Goal: Transaction & Acquisition: Purchase product/service

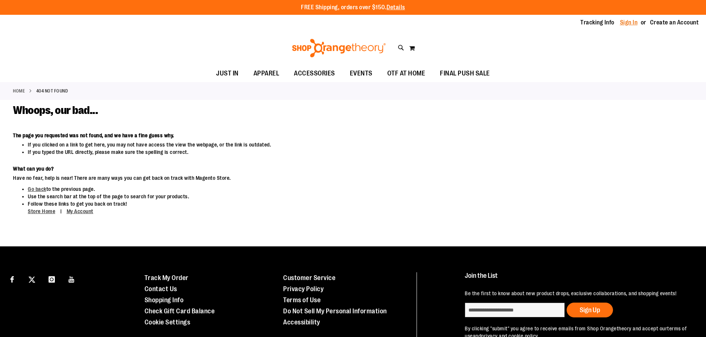
click at [627, 21] on link "Sign In" at bounding box center [629, 23] width 18 height 8
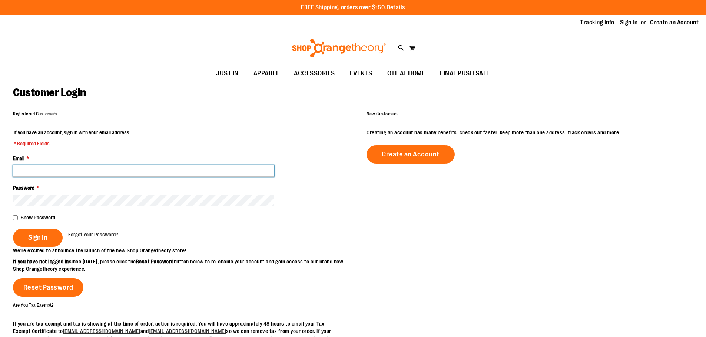
click at [114, 168] on input "Email *" at bounding box center [143, 171] width 261 height 12
type input "**********"
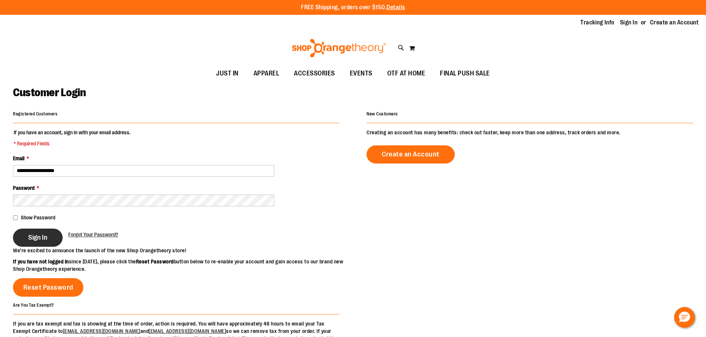
click at [40, 234] on span "Sign In" at bounding box center [37, 238] width 19 height 8
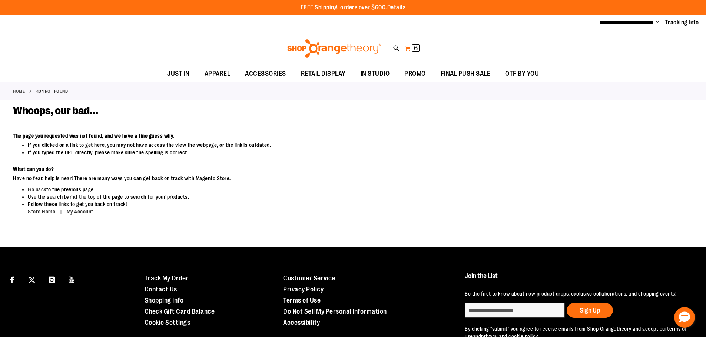
click at [417, 44] on span "6" at bounding box center [416, 47] width 4 height 7
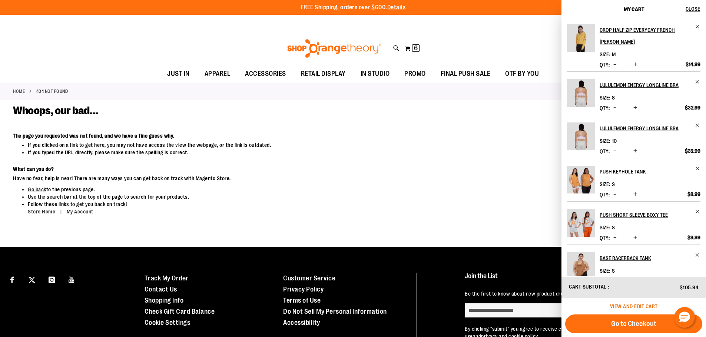
click at [627, 308] on span "View and edit cart" at bounding box center [634, 307] width 48 height 6
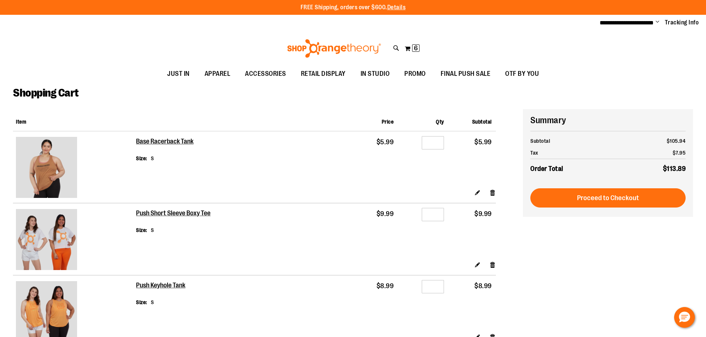
click at [318, 44] on img at bounding box center [334, 48] width 96 height 19
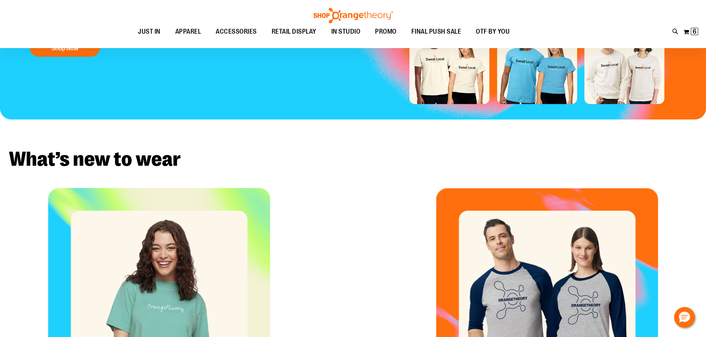
scroll to position [111, 0]
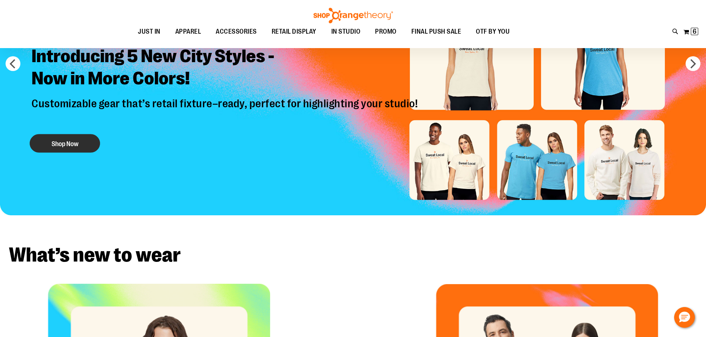
click at [85, 142] on button "Shop Now" at bounding box center [65, 143] width 70 height 19
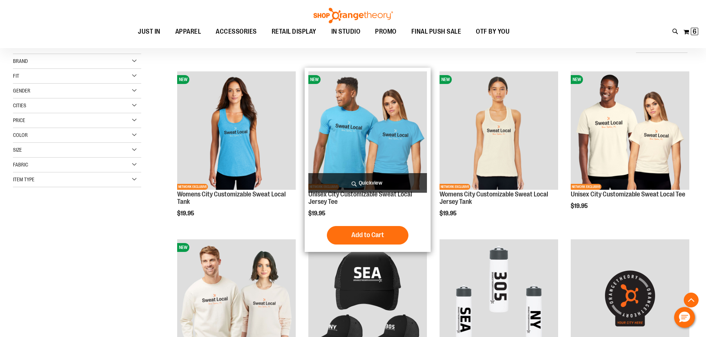
scroll to position [222, 0]
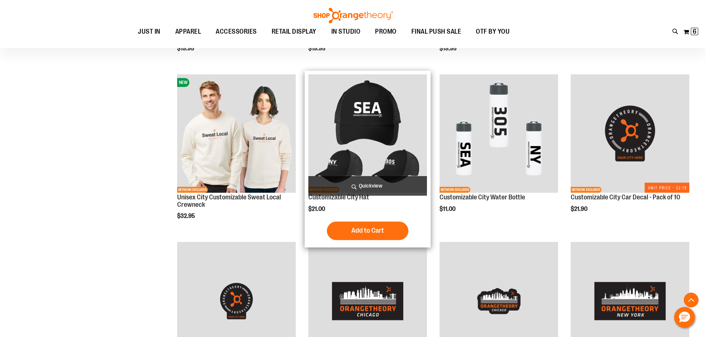
scroll to position [222, 0]
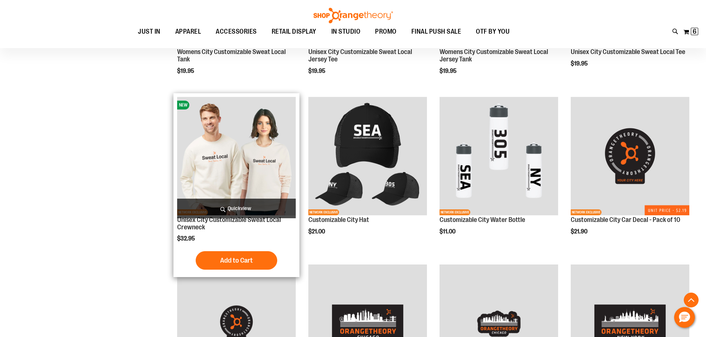
click at [270, 163] on img "product" at bounding box center [236, 156] width 119 height 119
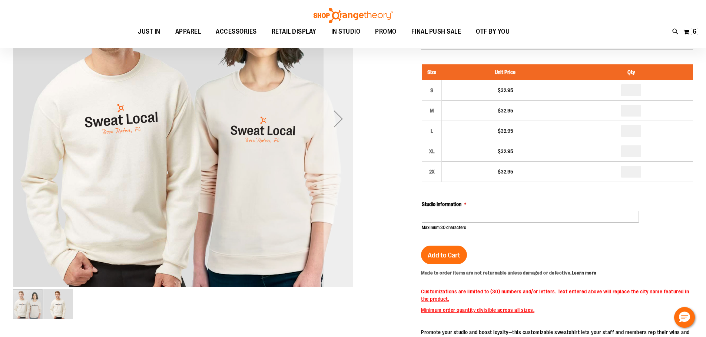
scroll to position [74, 0]
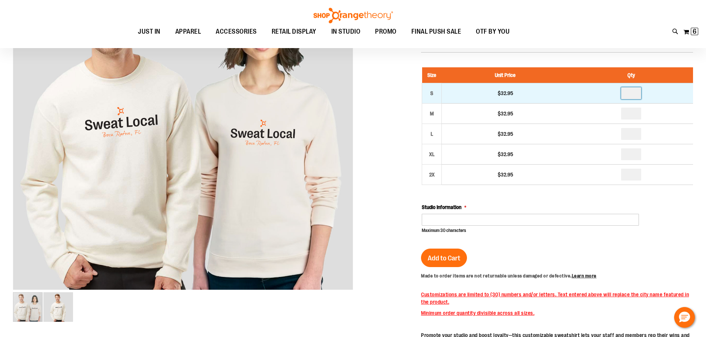
drag, startPoint x: 635, startPoint y: 95, endPoint x: 617, endPoint y: 96, distance: 18.2
click at [617, 96] on td at bounding box center [630, 93] width 124 height 20
type input "*"
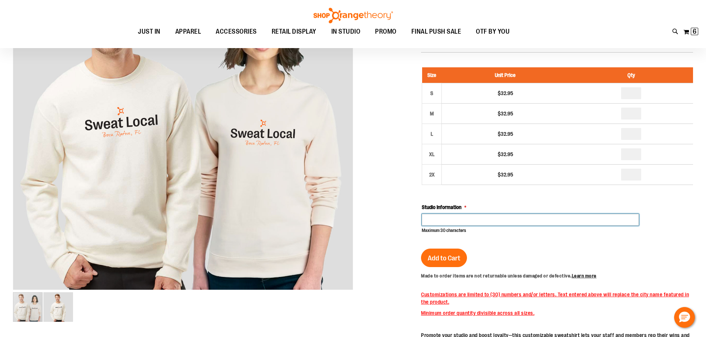
click at [546, 220] on input "Studio Information" at bounding box center [529, 220] width 217 height 12
type input "**********"
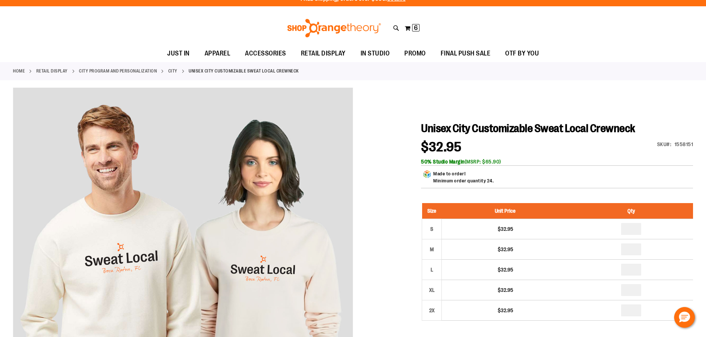
scroll to position [0, 0]
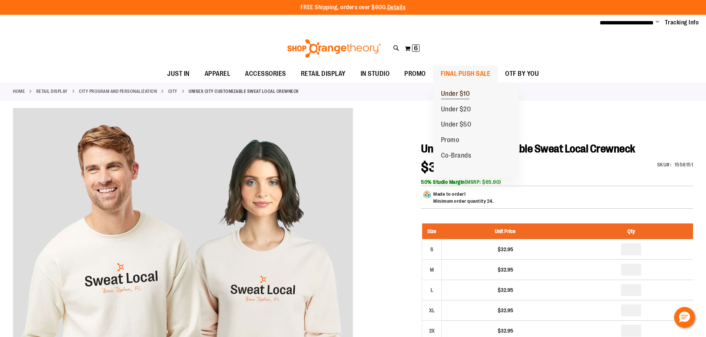
click at [460, 91] on span "Under $10" at bounding box center [455, 94] width 29 height 9
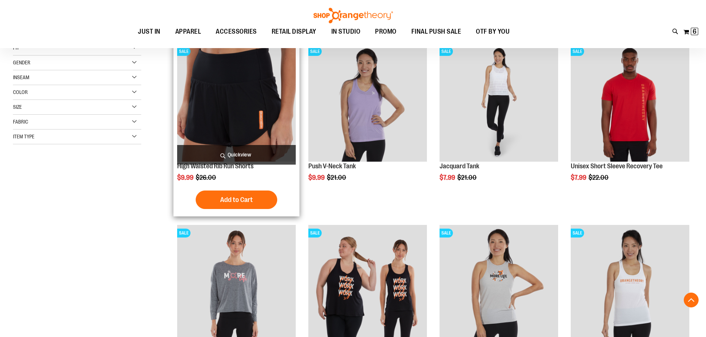
scroll to position [148, 0]
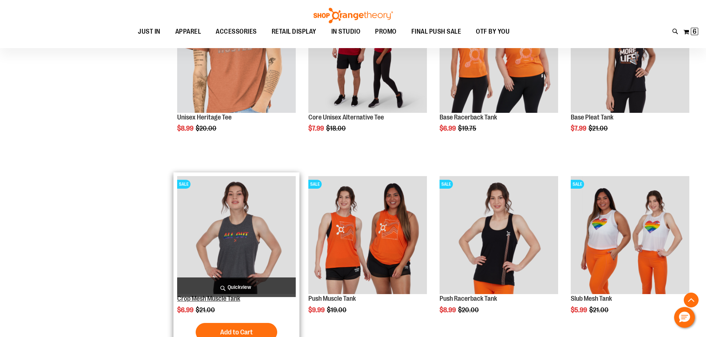
scroll to position [888, 0]
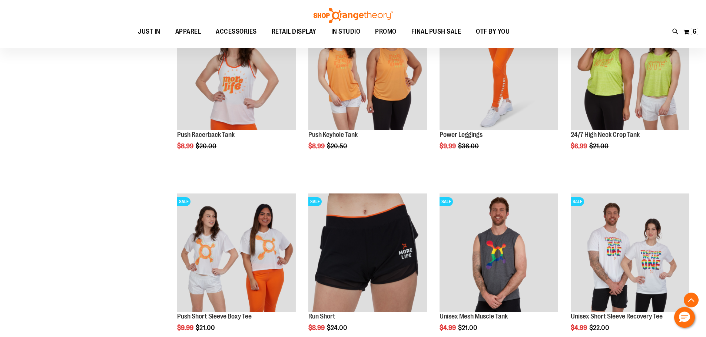
scroll to position [1518, 0]
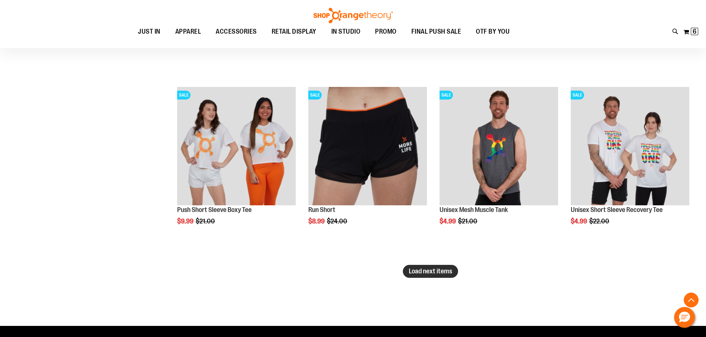
click at [412, 274] on span "Load next items" at bounding box center [430, 271] width 43 height 7
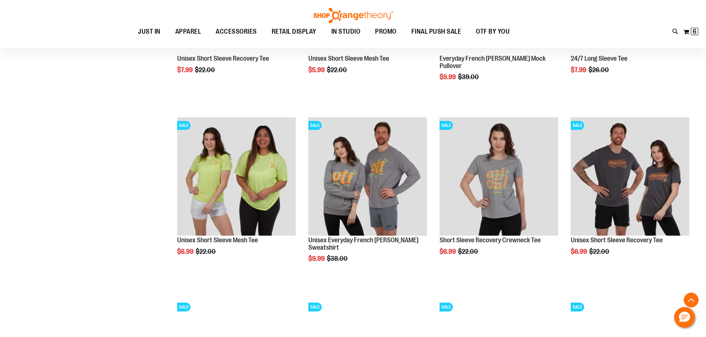
scroll to position [2074, 0]
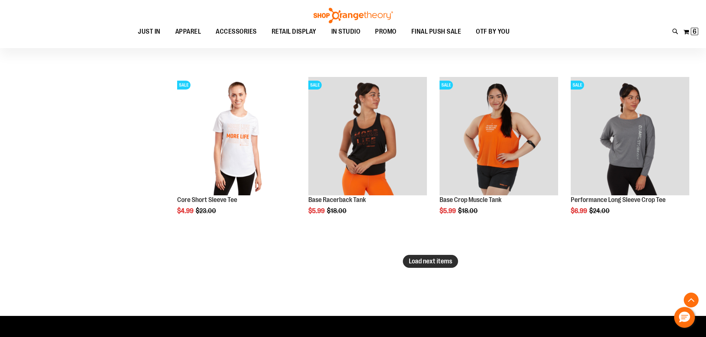
click at [432, 260] on span "Load next items" at bounding box center [430, 261] width 43 height 7
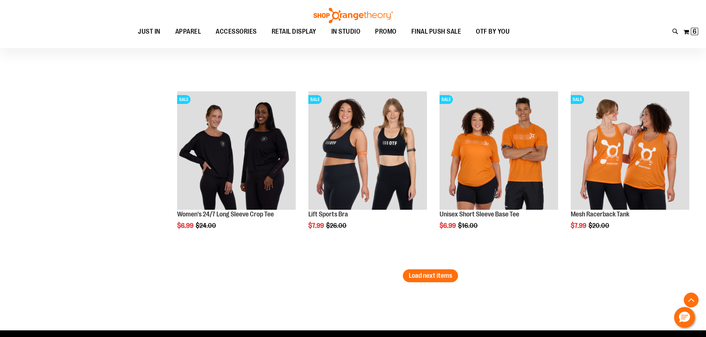
scroll to position [2629, 0]
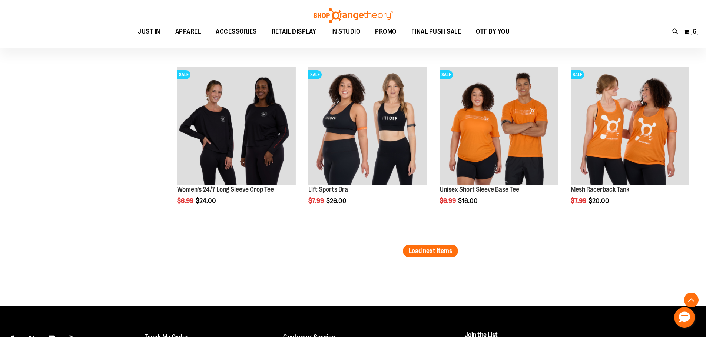
click at [446, 253] on span "Load next items" at bounding box center [430, 250] width 43 height 7
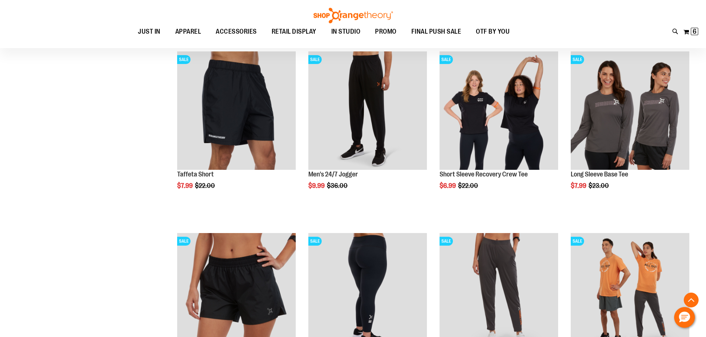
scroll to position [3111, 0]
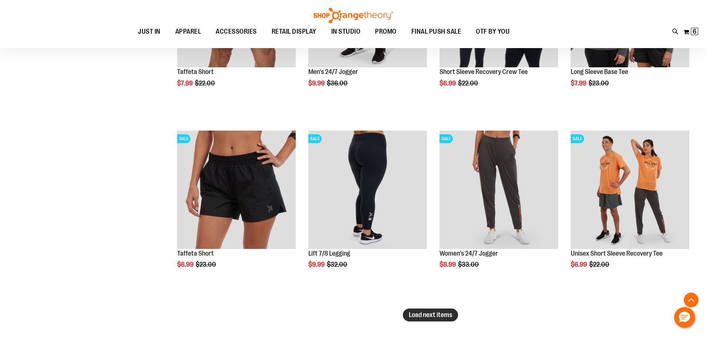
click at [433, 316] on span "Load next items" at bounding box center [430, 314] width 43 height 7
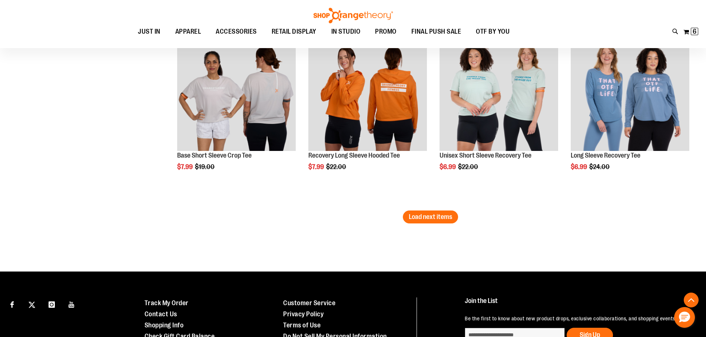
scroll to position [3777, 0]
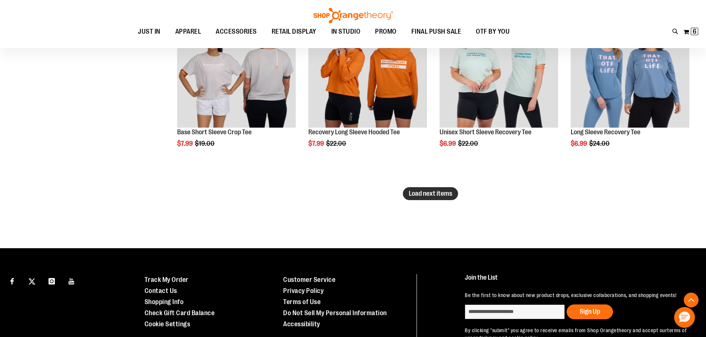
click at [414, 188] on button "Load next items" at bounding box center [430, 193] width 55 height 13
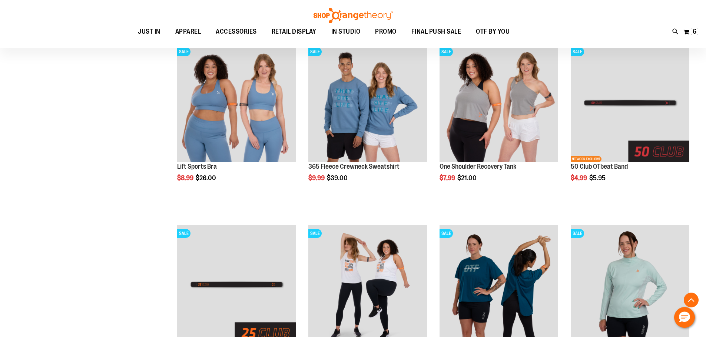
scroll to position [3925, 0]
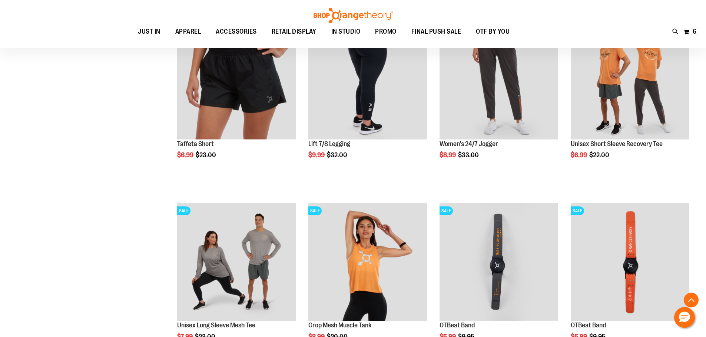
scroll to position [3333, 0]
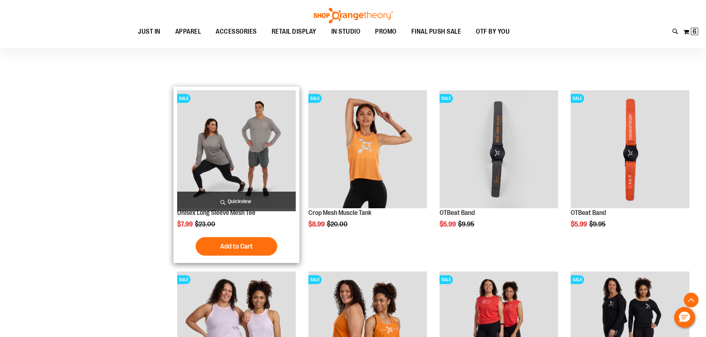
click at [240, 140] on img "product" at bounding box center [236, 149] width 119 height 119
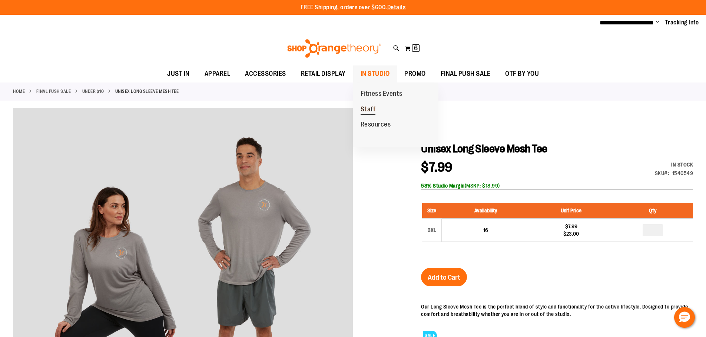
click at [368, 108] on span "Staff" at bounding box center [367, 110] width 15 height 9
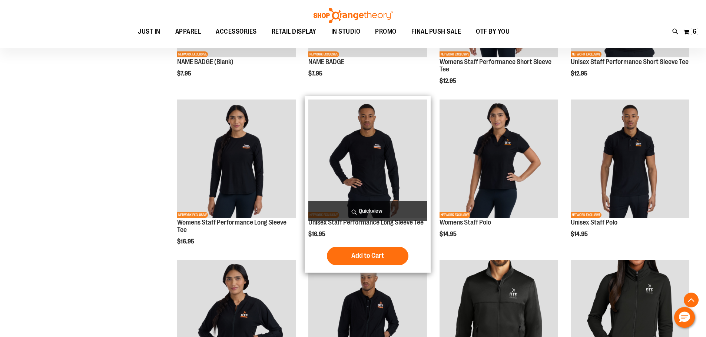
scroll to position [222, 0]
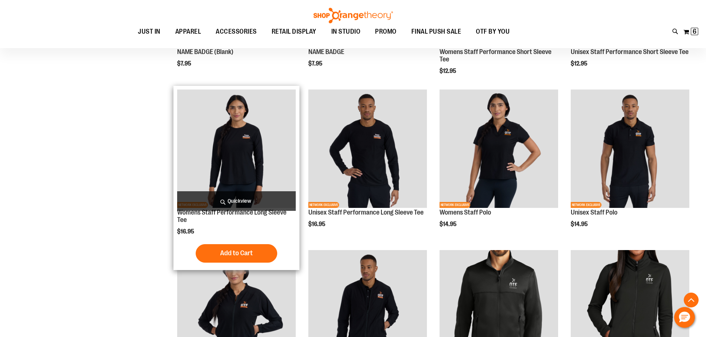
click at [216, 138] on img "product" at bounding box center [236, 149] width 119 height 119
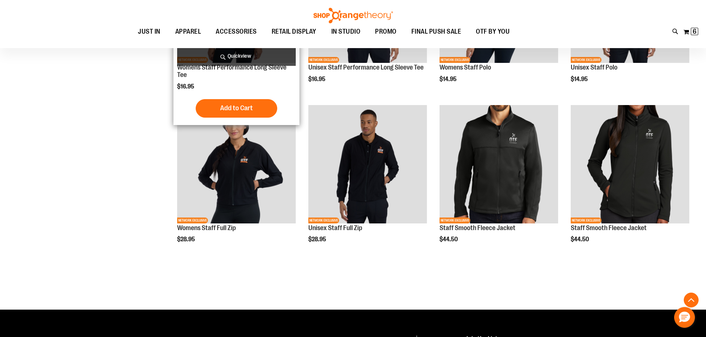
scroll to position [370, 0]
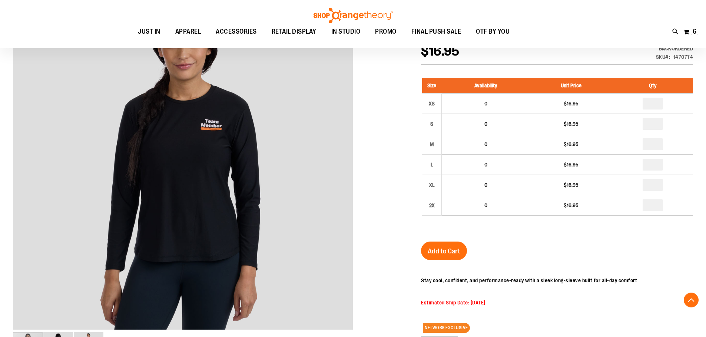
scroll to position [74, 0]
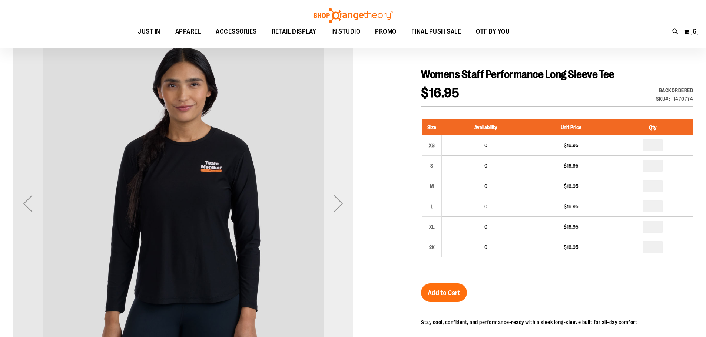
click at [345, 200] on div "Next" at bounding box center [338, 204] width 30 height 30
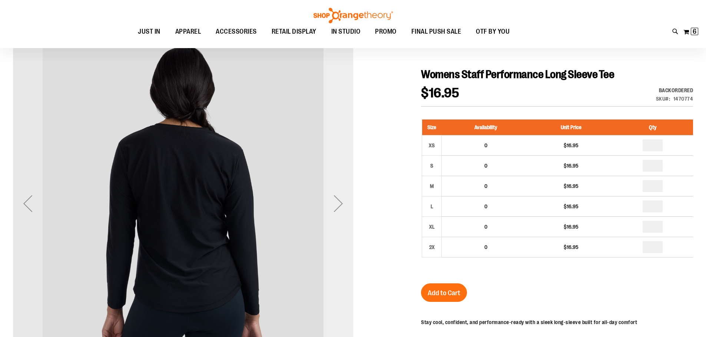
click at [345, 200] on div "Next" at bounding box center [338, 204] width 30 height 30
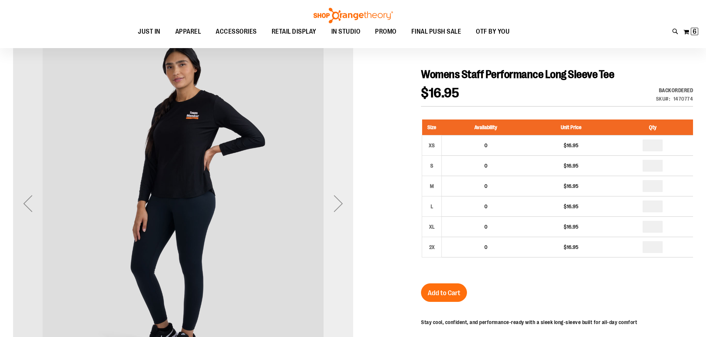
click at [345, 200] on div "Next" at bounding box center [338, 204] width 30 height 30
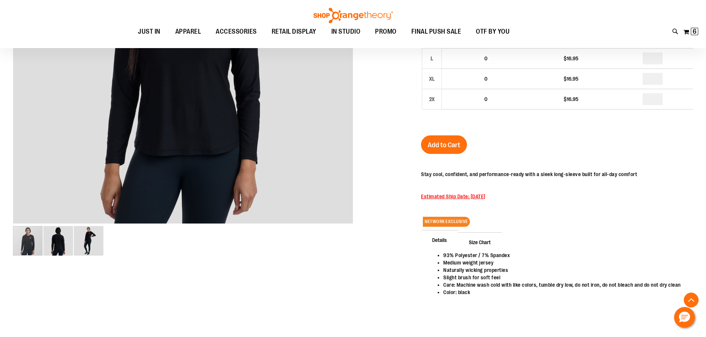
scroll to position [111, 0]
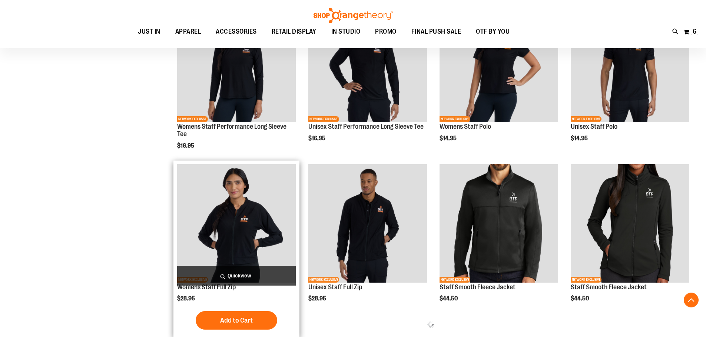
scroll to position [133, 0]
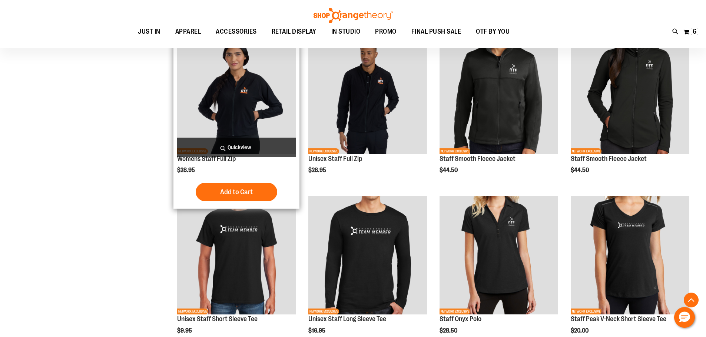
scroll to position [355, 0]
click at [226, 113] on img "product" at bounding box center [236, 95] width 119 height 119
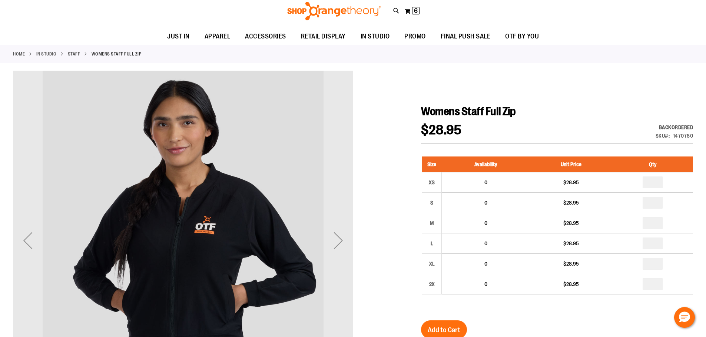
scroll to position [148, 0]
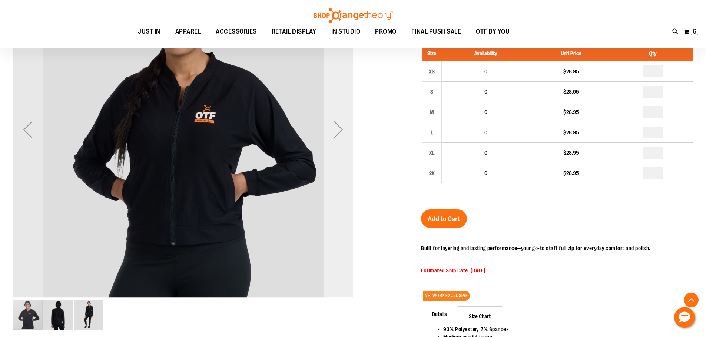
click at [348, 129] on div "Next" at bounding box center [338, 130] width 30 height 30
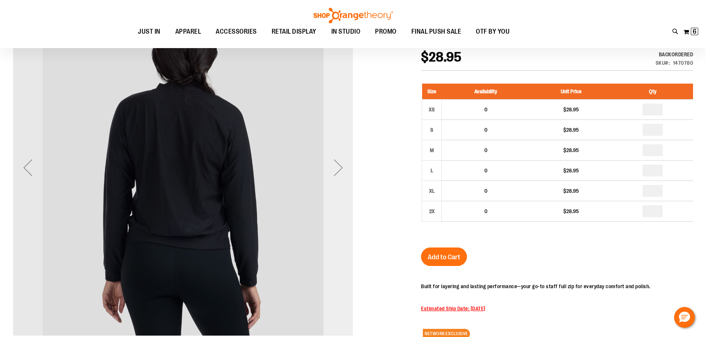
scroll to position [74, 0]
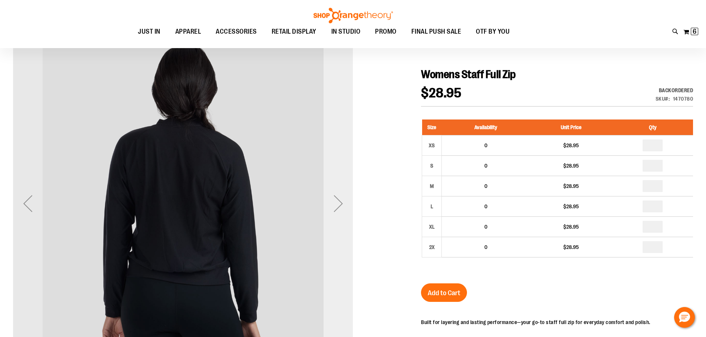
click at [339, 190] on div "Next" at bounding box center [338, 204] width 30 height 30
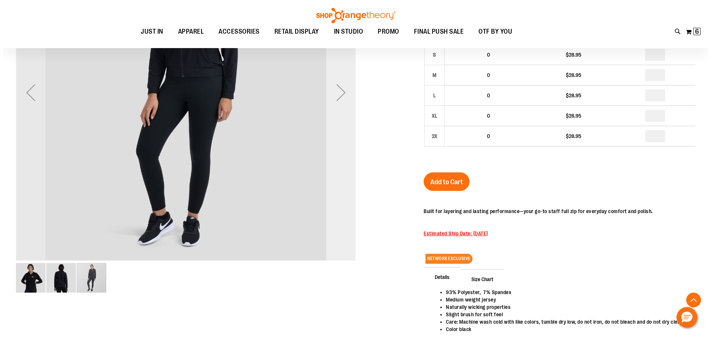
scroll to position [0, 0]
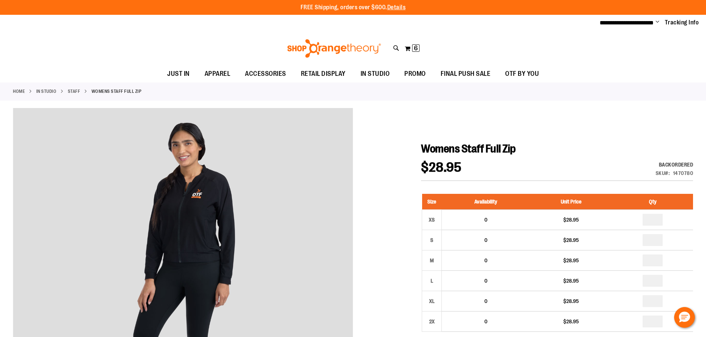
click at [400, 49] on div "Toggle Nav Search Popular Suggestions Advanced Search" at bounding box center [353, 48] width 706 height 34
click at [397, 48] on icon at bounding box center [396, 48] width 6 height 9
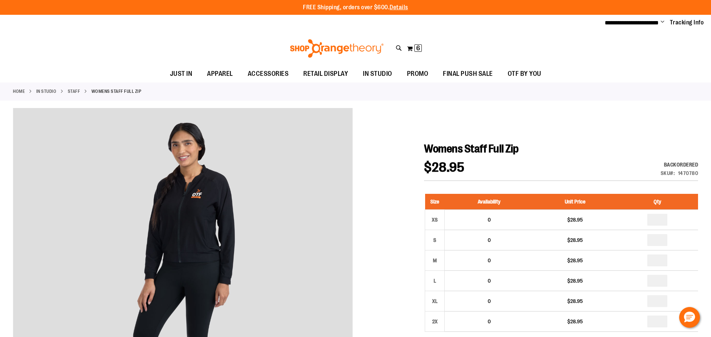
click at [378, 44] on input "Search" at bounding box center [355, 42] width 564 height 24
type input "*********"
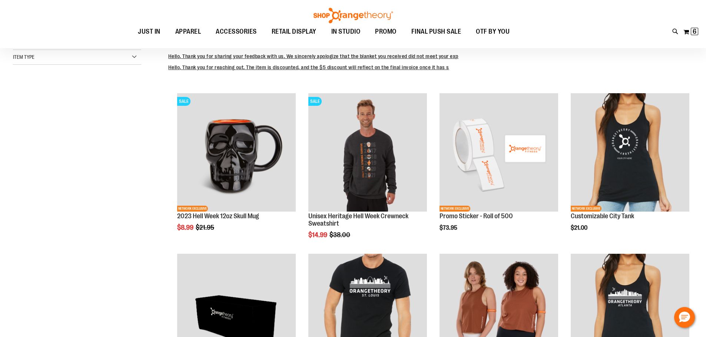
scroll to position [111, 0]
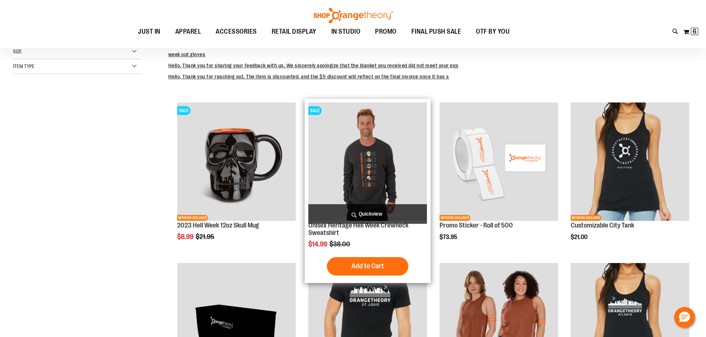
click at [348, 147] on img "product" at bounding box center [367, 162] width 119 height 119
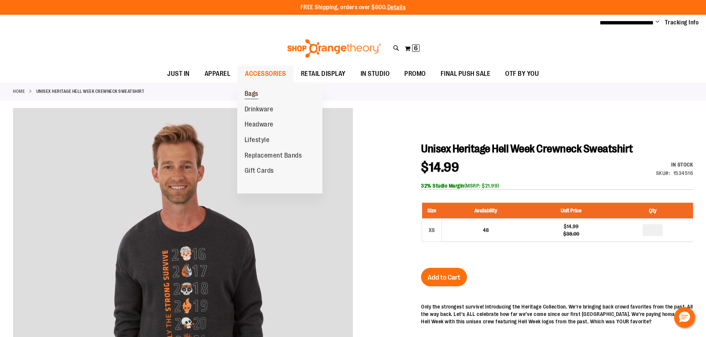
click at [244, 93] on link "Bags" at bounding box center [251, 94] width 29 height 16
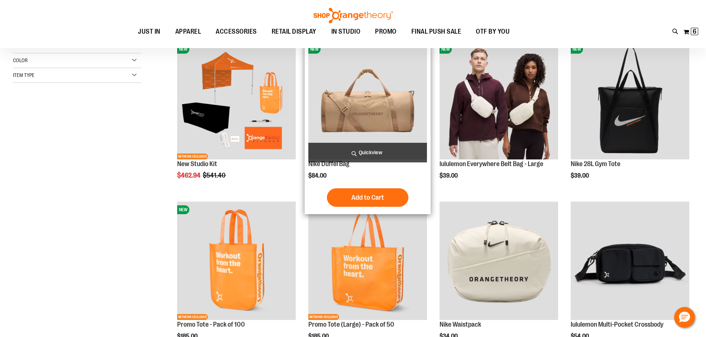
scroll to position [111, 0]
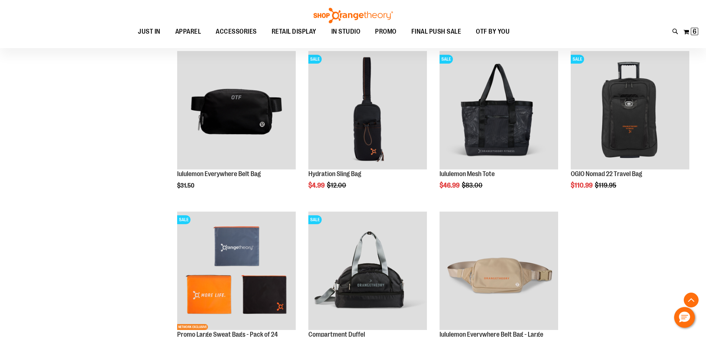
scroll to position [486, 0]
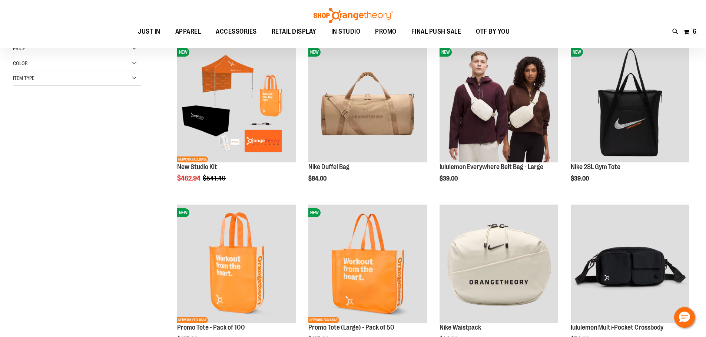
scroll to position [115, 0]
